Goal: Find specific page/section: Find specific page/section

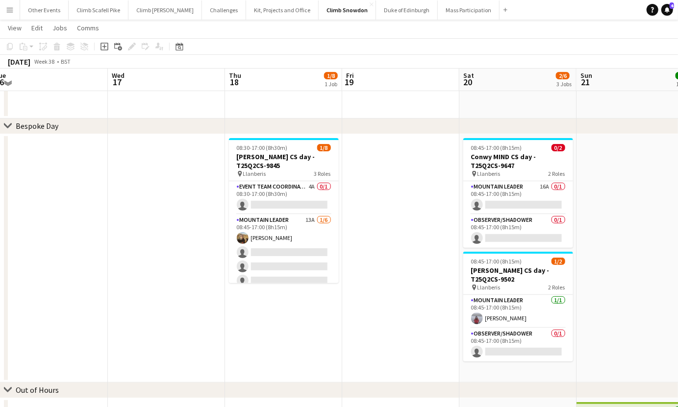
scroll to position [124, 0]
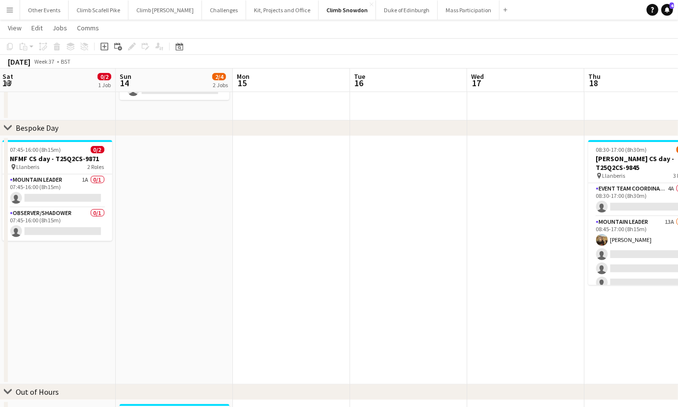
drag, startPoint x: 182, startPoint y: 209, endPoint x: 538, endPoint y: 202, distance: 356.4
click at [542, 202] on app-calendar-viewport "Thu 11 Fri 12 Sat 13 0/2 1 Job Sun 14 2/4 2 Jobs Mon 15 Tue 16 Wed 17 Thu 18 1/…" at bounding box center [339, 247] width 678 height 665
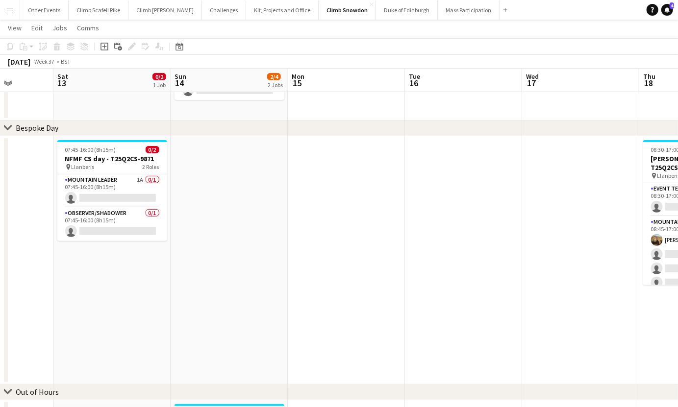
drag, startPoint x: 313, startPoint y: 239, endPoint x: 602, endPoint y: 219, distance: 289.4
click at [602, 219] on app-calendar-viewport "Wed 10 Thu 11 3/5 2 Jobs Fri 12 Sat 13 0/2 1 Job Sun 14 2/4 2 Jobs Mon 15 Tue 1…" at bounding box center [339, 247] width 678 height 665
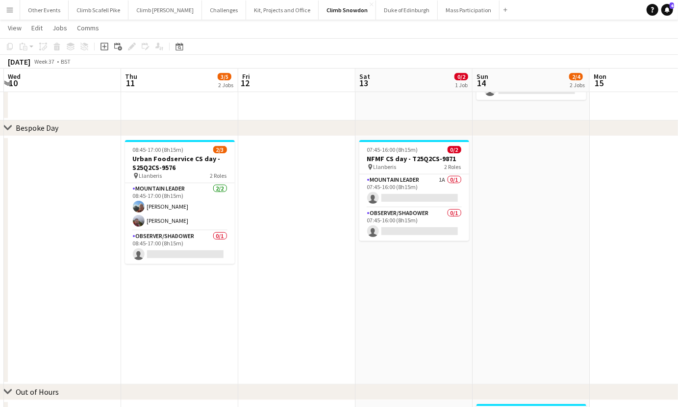
scroll to position [0, 223]
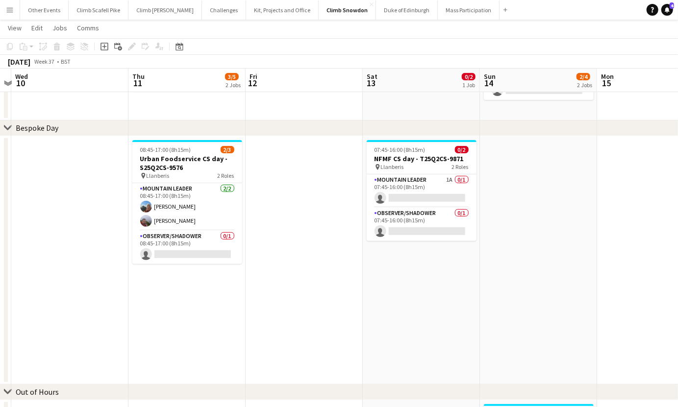
drag, startPoint x: 451, startPoint y: 229, endPoint x: 526, endPoint y: 231, distance: 75.0
click at [526, 231] on app-calendar-viewport "Mon 8 Tue 9 Wed 10 Thu 11 3/5 2 Jobs Fri 12 Sat 13 0/2 1 Job Sun 14 2/4 2 Jobs …" at bounding box center [339, 247] width 678 height 665
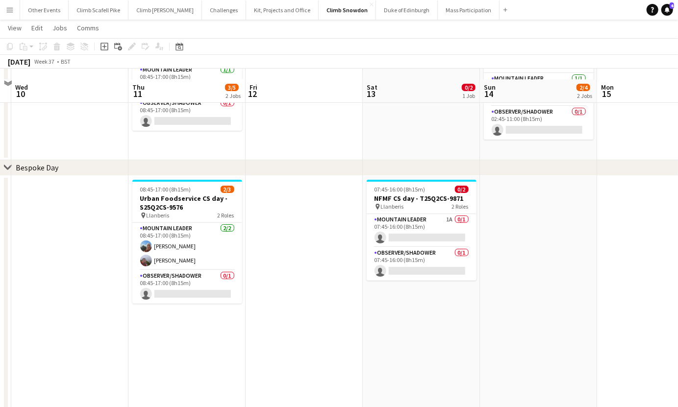
scroll to position [0, 0]
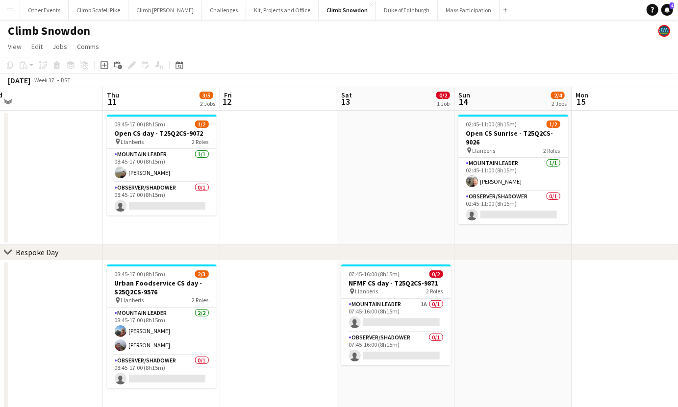
drag, startPoint x: 408, startPoint y: 208, endPoint x: 382, endPoint y: 206, distance: 25.5
click at [382, 206] on app-calendar-viewport "Mon 8 Tue 9 Wed 10 Thu 11 3/5 2 Jobs Fri 12 Sat 13 0/2 1 Job Sun 14 2/4 2 Jobs …" at bounding box center [339, 395] width 678 height 617
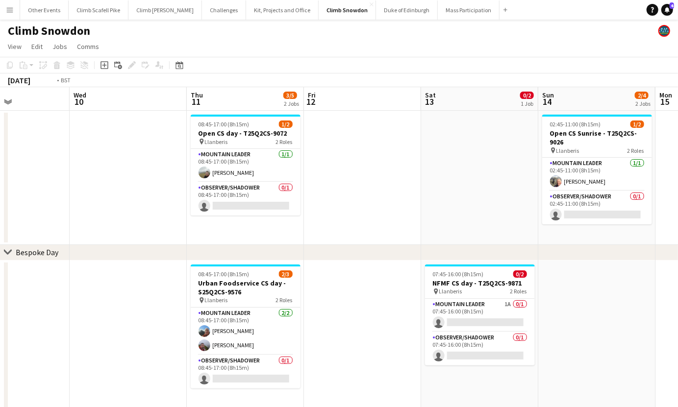
drag, startPoint x: 240, startPoint y: 221, endPoint x: 539, endPoint y: 208, distance: 299.3
click at [558, 209] on app-calendar-viewport "Sun 7 Mon 8 Tue 9 Wed 10 Thu 11 3/5 2 Jobs Fri 12 Sat 13 0/2 1 Job Sun 14 2/4 2…" at bounding box center [339, 395] width 678 height 617
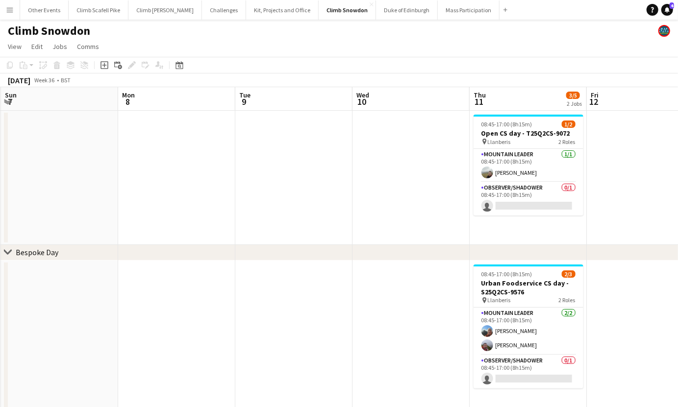
drag, startPoint x: 304, startPoint y: 226, endPoint x: 548, endPoint y: 194, distance: 246.7
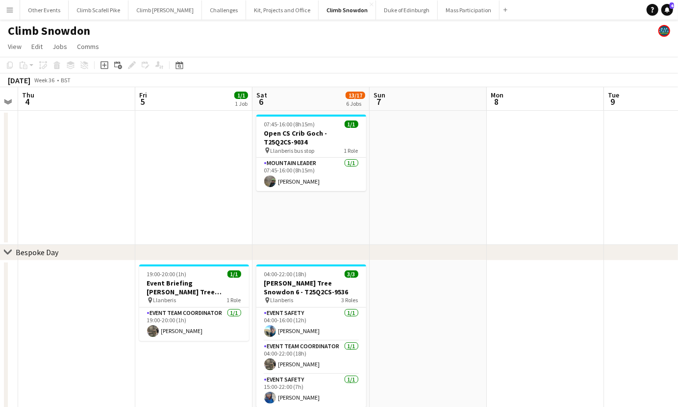
scroll to position [0, 268]
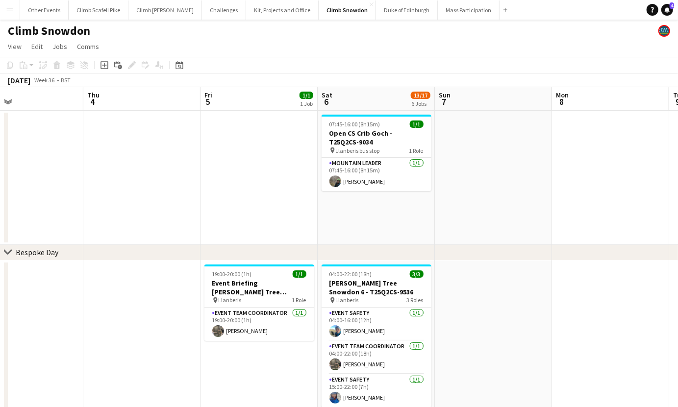
drag, startPoint x: 351, startPoint y: 209, endPoint x: 463, endPoint y: 194, distance: 112.8
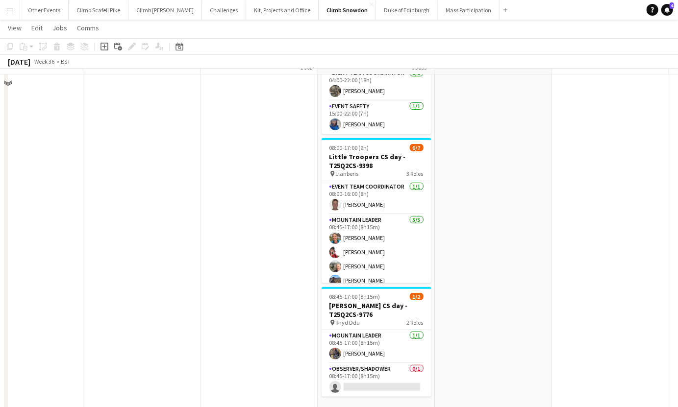
scroll to position [350, 0]
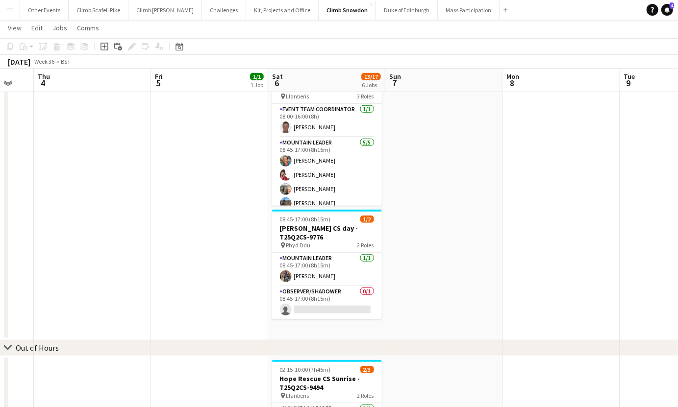
drag, startPoint x: 546, startPoint y: 220, endPoint x: 296, endPoint y: 255, distance: 252.4
click at [296, 255] on app-calendar-viewport "Mon 1 Tue 2 Wed 3 Thu 4 Fri 5 1/1 1 Job Sat 6 13/17 6 Jobs Sun 7 Mon 8 Tue 9 We…" at bounding box center [339, 136] width 678 height 897
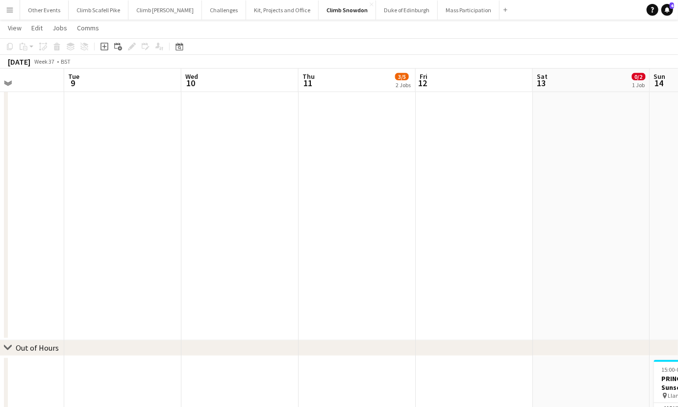
drag, startPoint x: 539, startPoint y: 223, endPoint x: 221, endPoint y: 272, distance: 321.4
click at [221, 272] on app-calendar-viewport "Fri 5 1/1 1 Job Sat 6 13/17 6 Jobs Sun 7 Mon 8 Tue 9 Wed 10 Thu 11 3/5 2 Jobs F…" at bounding box center [339, 136] width 678 height 897
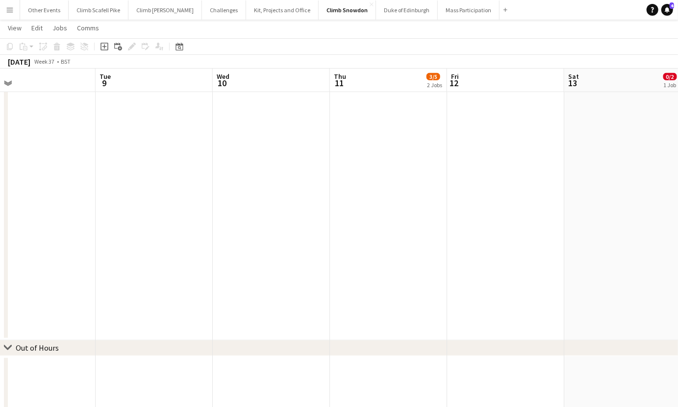
scroll to position [0, 378]
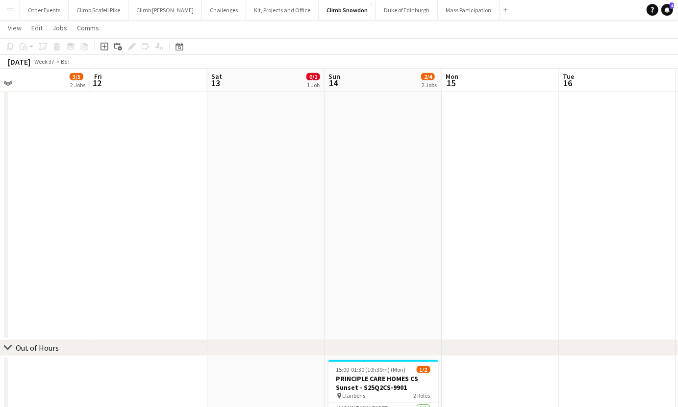
drag, startPoint x: 539, startPoint y: 224, endPoint x: 213, endPoint y: 279, distance: 330.1
click at [213, 279] on app-calendar-viewport "Mon 8 Tue 9 Wed 10 Thu 11 3/5 2 Jobs Fri 12 Sat 13 0/2 1 Job Sun 14 2/4 2 Jobs …" at bounding box center [339, 136] width 678 height 897
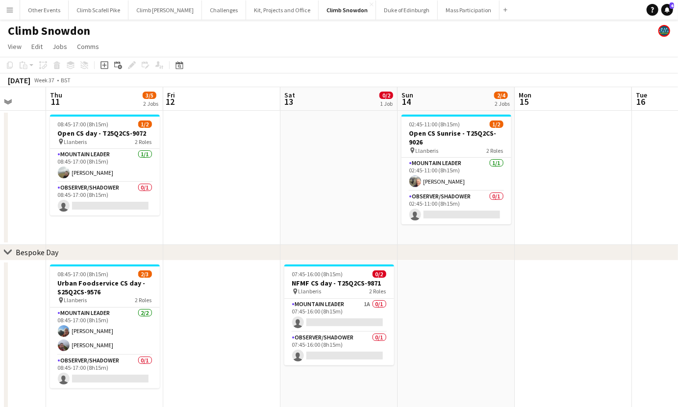
scroll to position [0, 307]
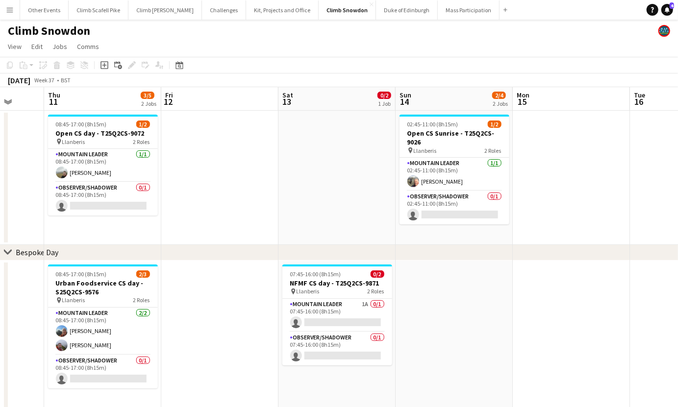
drag, startPoint x: 407, startPoint y: 287, endPoint x: 478, endPoint y: 278, distance: 71.6
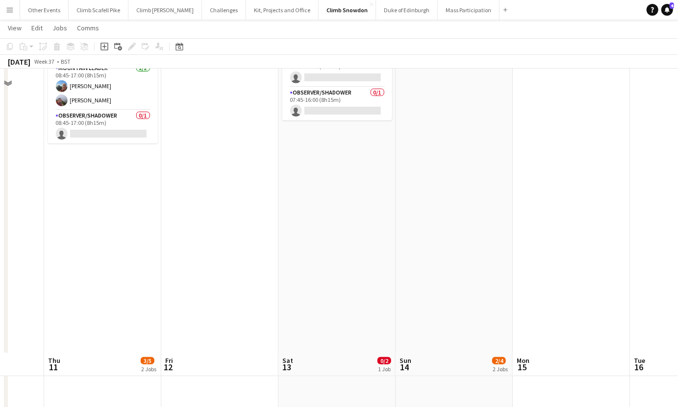
scroll to position [0, 0]
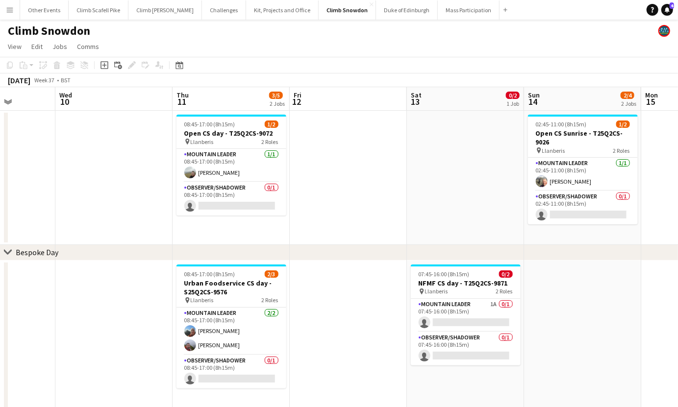
drag, startPoint x: 245, startPoint y: 218, endPoint x: 373, endPoint y: 210, distance: 128.7
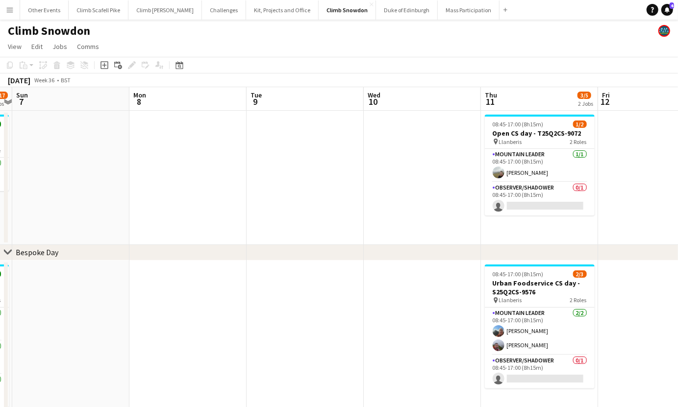
drag, startPoint x: 104, startPoint y: 228, endPoint x: 412, endPoint y: 236, distance: 308.4
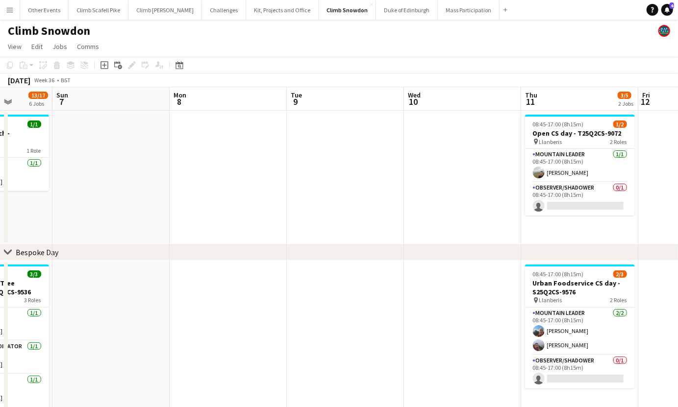
scroll to position [0, 269]
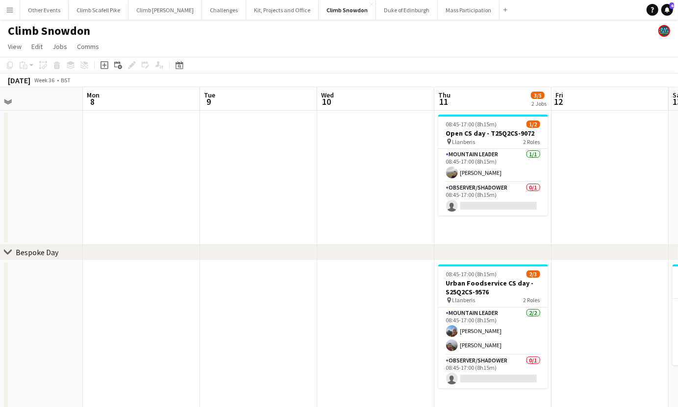
drag, startPoint x: 272, startPoint y: 204, endPoint x: 493, endPoint y: 197, distance: 220.7
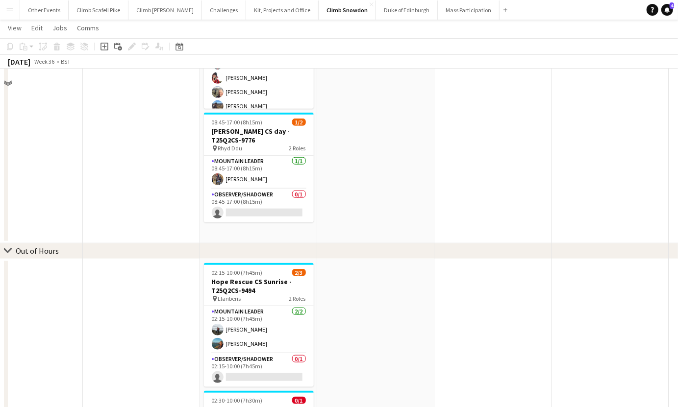
scroll to position [528, 0]
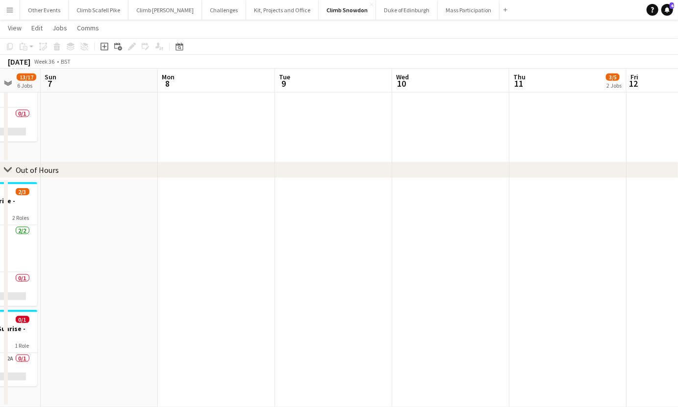
drag, startPoint x: 426, startPoint y: 272, endPoint x: 522, endPoint y: 247, distance: 98.4
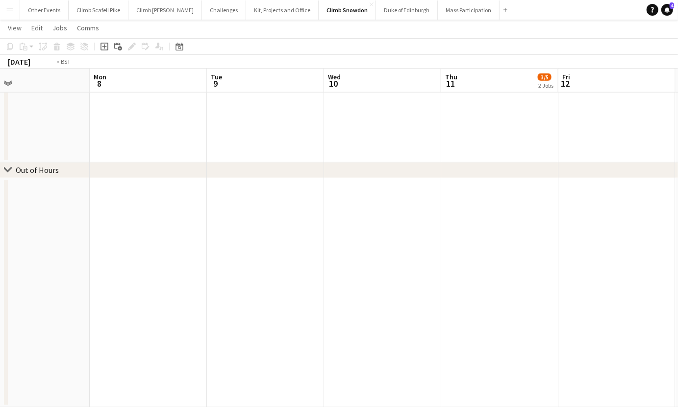
drag, startPoint x: 567, startPoint y: 241, endPoint x: 386, endPoint y: 259, distance: 182.2
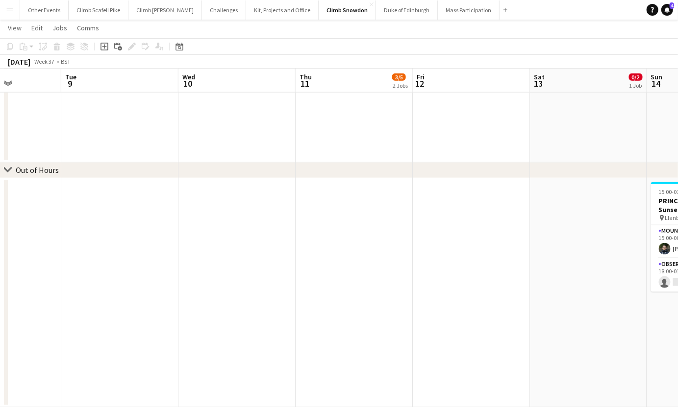
scroll to position [0, 386]
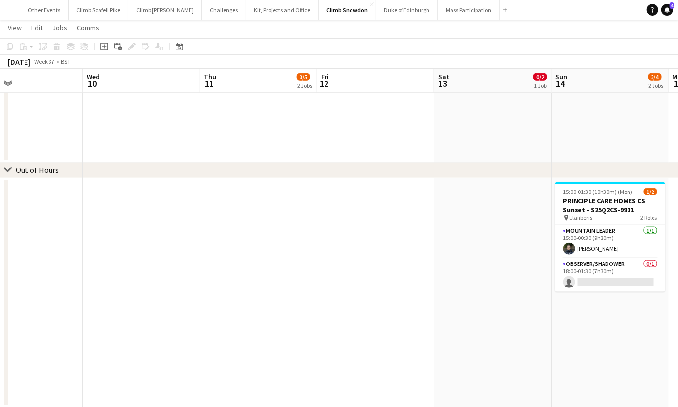
drag, startPoint x: 535, startPoint y: 245, endPoint x: 422, endPoint y: 250, distance: 113.3
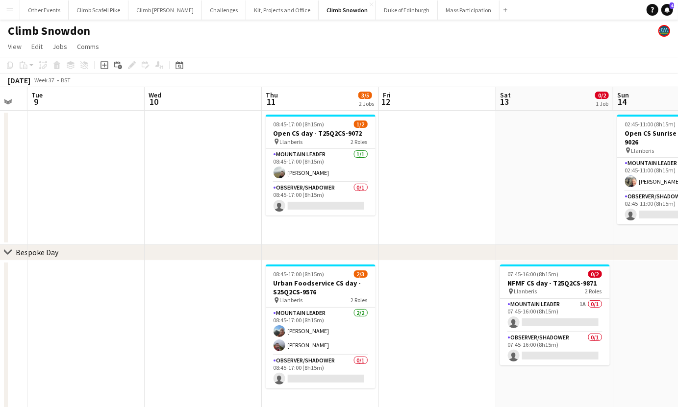
scroll to position [0, 319]
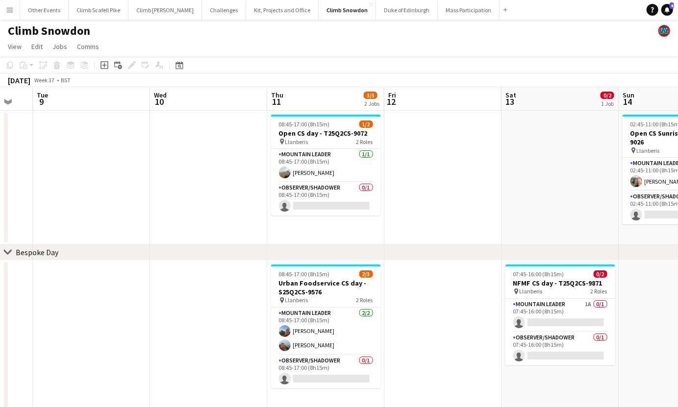
drag, startPoint x: 370, startPoint y: 206, endPoint x: 437, endPoint y: 205, distance: 67.6
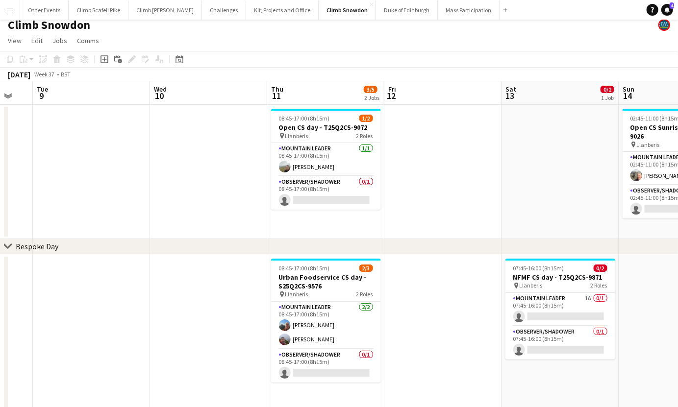
scroll to position [0, 0]
